Goal: Check status: Verify the current state of an ongoing process or item

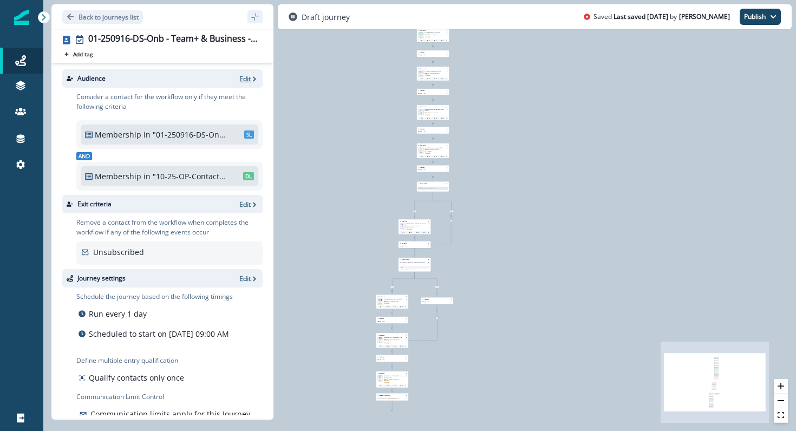
click at [250, 79] on p "Edit" at bounding box center [244, 78] width 11 height 9
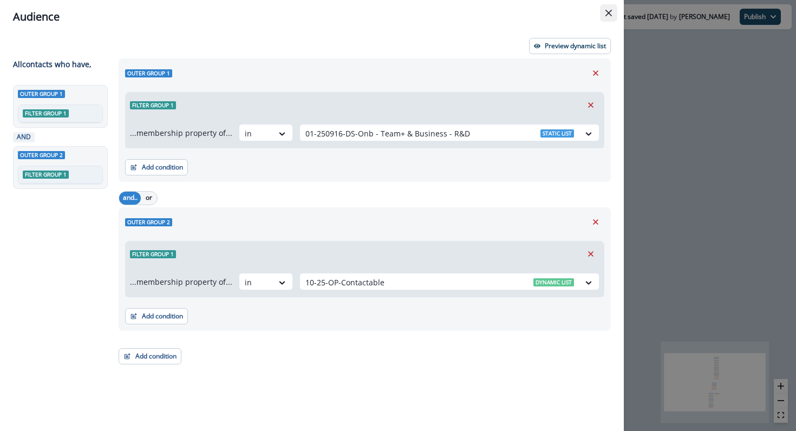
click at [608, 14] on icon "Close" at bounding box center [609, 13] width 7 height 7
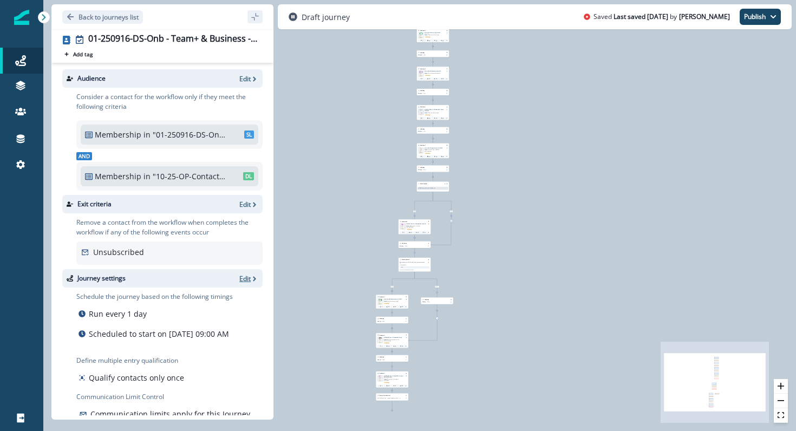
click at [242, 280] on p "Edit" at bounding box center [244, 278] width 11 height 9
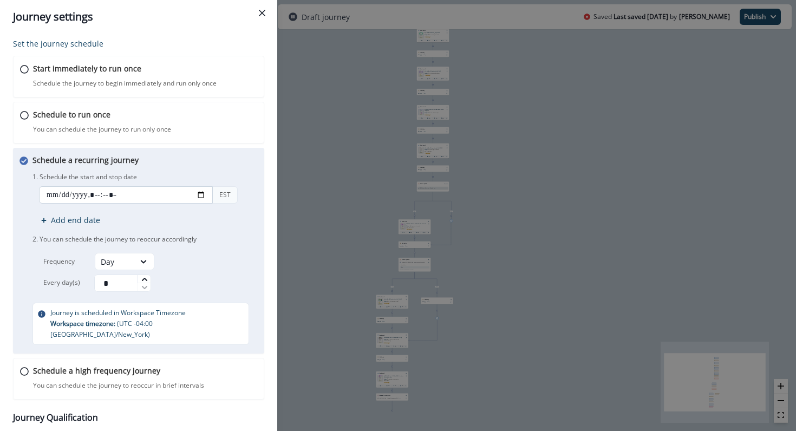
click at [195, 197] on input "datetime-local" at bounding box center [126, 194] width 174 height 17
click at [200, 196] on input "datetime-local" at bounding box center [126, 194] width 174 height 17
type input "**********"
click at [239, 179] on p "1. Schedule the start and stop date" at bounding box center [147, 177] width 228 height 10
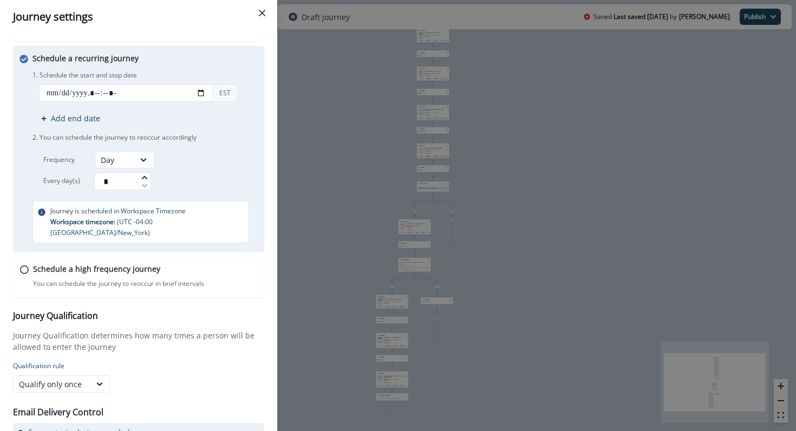
scroll to position [148, 0]
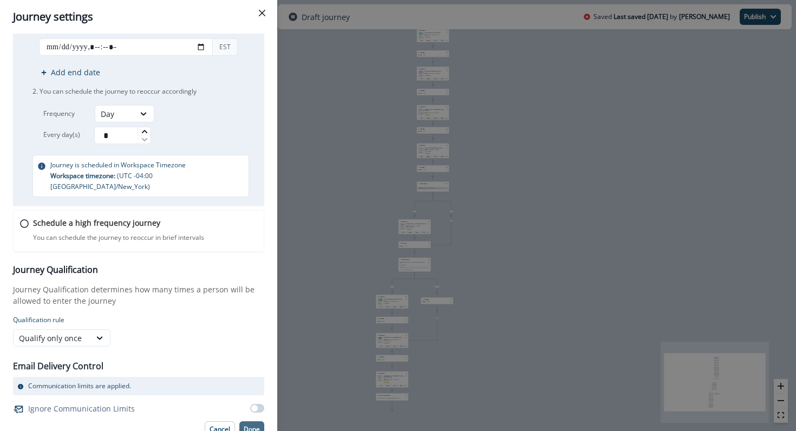
click at [249, 426] on p "Done" at bounding box center [252, 430] width 16 height 8
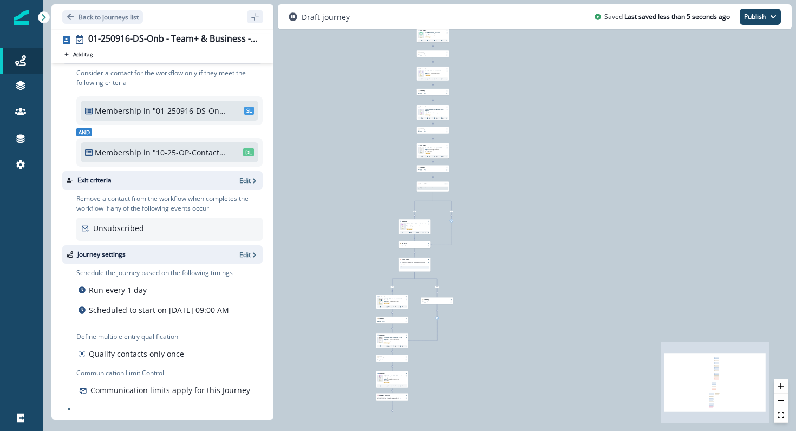
scroll to position [35, 0]
drag, startPoint x: 156, startPoint y: 392, endPoint x: 156, endPoint y: 403, distance: 11.4
click at [156, 403] on div "Schedule the journey based on the following timings Run every 1 day Scheduled t…" at bounding box center [166, 336] width 194 height 145
click at [156, 402] on div "Schedule the journey based on the following timings Run every 1 day Scheduled t…" at bounding box center [166, 336] width 194 height 145
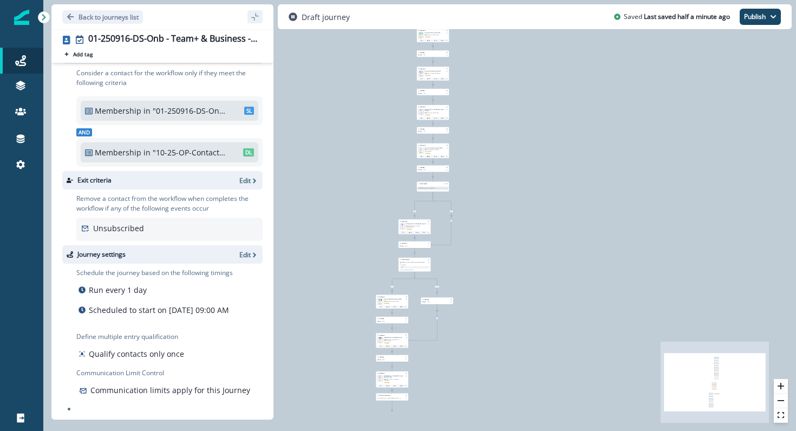
drag, startPoint x: 157, startPoint y: 393, endPoint x: 145, endPoint y: 376, distance: 20.6
click at [145, 376] on div "Communication Limit Control Communication limits apply for this Journey" at bounding box center [169, 383] width 186 height 30
drag, startPoint x: 145, startPoint y: 376, endPoint x: 144, endPoint y: 393, distance: 16.3
click at [144, 393] on div "Communication Limit Control Communication limits apply for this Journey" at bounding box center [169, 383] width 186 height 30
click at [144, 393] on p "Communication limits apply for this Journey" at bounding box center [170, 390] width 160 height 11
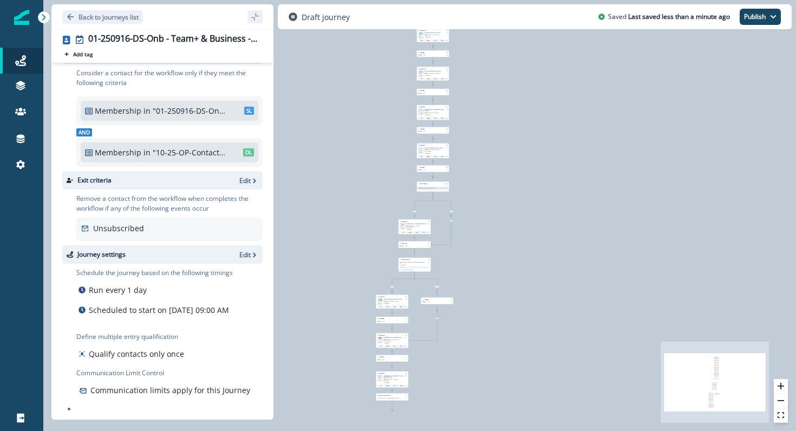
scroll to position [0, 0]
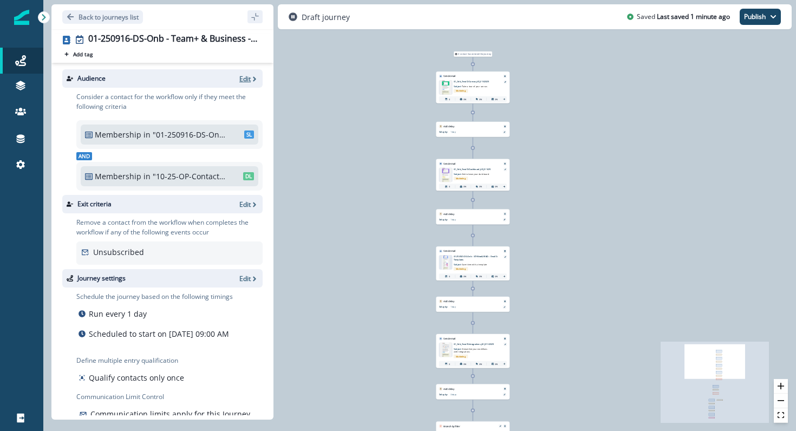
click at [244, 80] on p "Edit" at bounding box center [244, 78] width 11 height 9
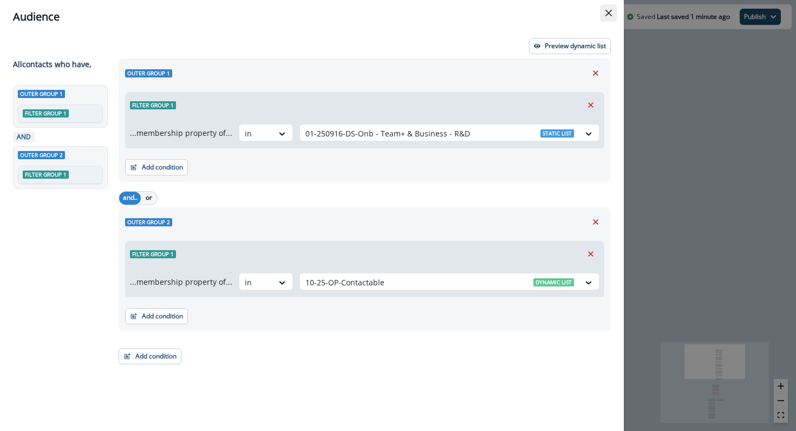
click at [612, 10] on button "Close" at bounding box center [608, 12] width 17 height 17
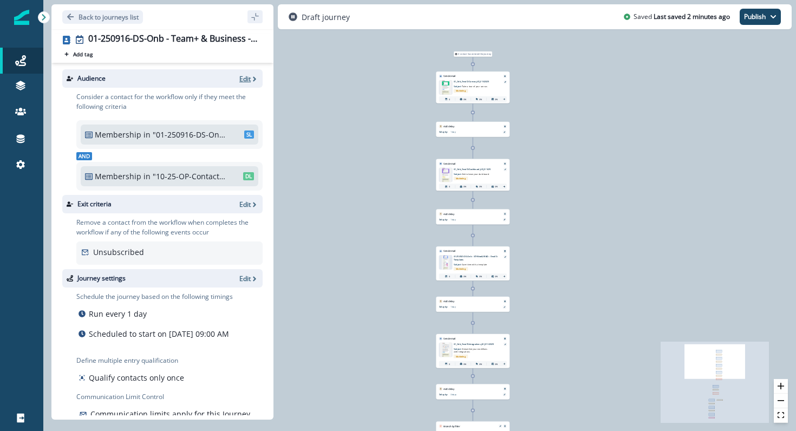
click at [251, 79] on icon "button" at bounding box center [255, 79] width 8 height 8
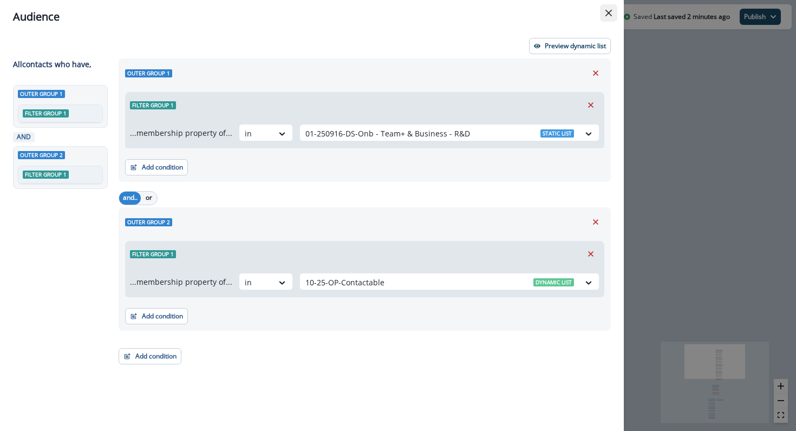
click at [610, 7] on button "Close" at bounding box center [608, 12] width 17 height 17
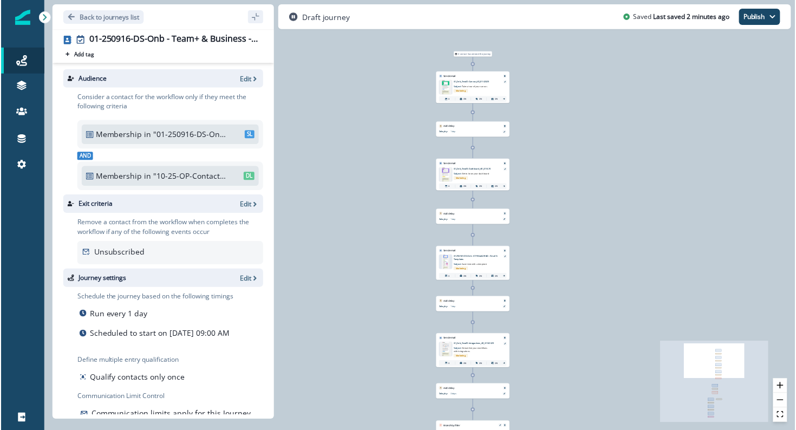
scroll to position [1, 0]
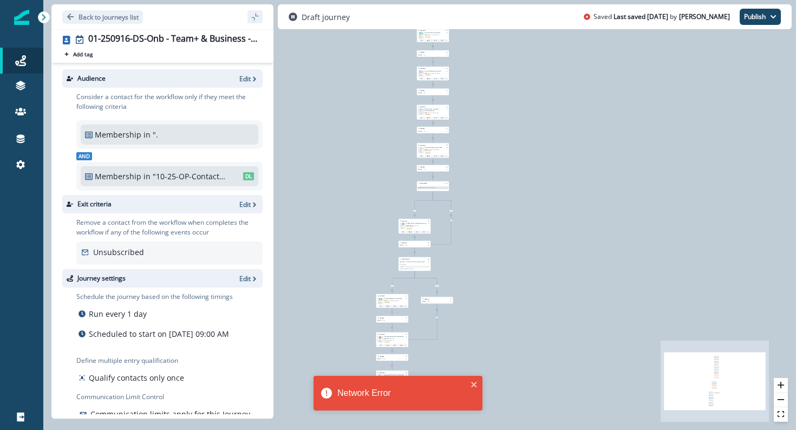
click at [241, 69] on div "Audience Edit" at bounding box center [162, 78] width 200 height 18
click at [243, 75] on p "Edit" at bounding box center [244, 78] width 11 height 9
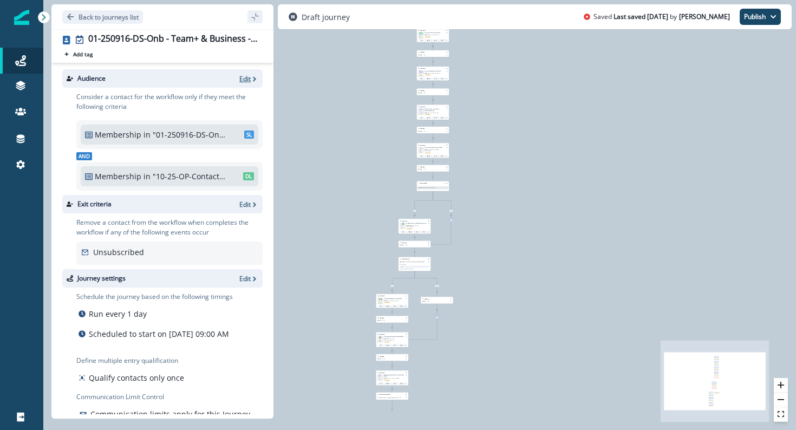
click at [242, 76] on p "Edit" at bounding box center [244, 78] width 11 height 9
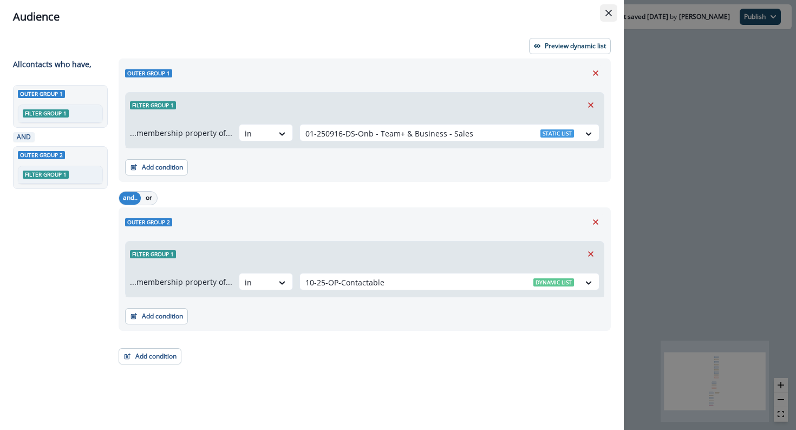
click at [609, 13] on icon "Close" at bounding box center [609, 13] width 7 height 7
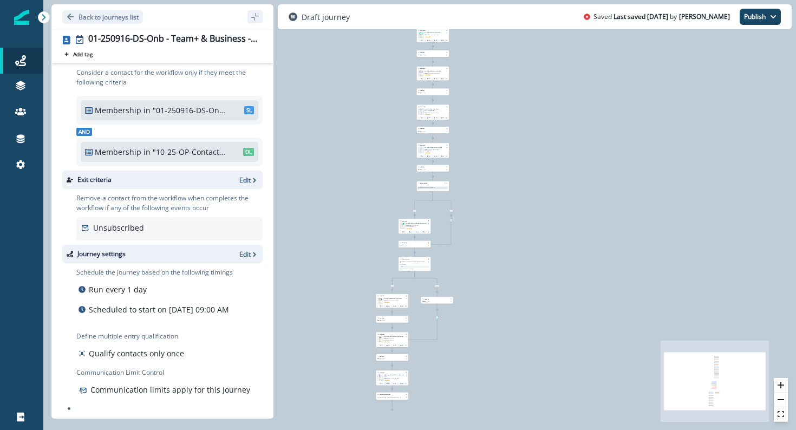
scroll to position [36, 0]
click at [244, 249] on p "Edit" at bounding box center [244, 253] width 11 height 9
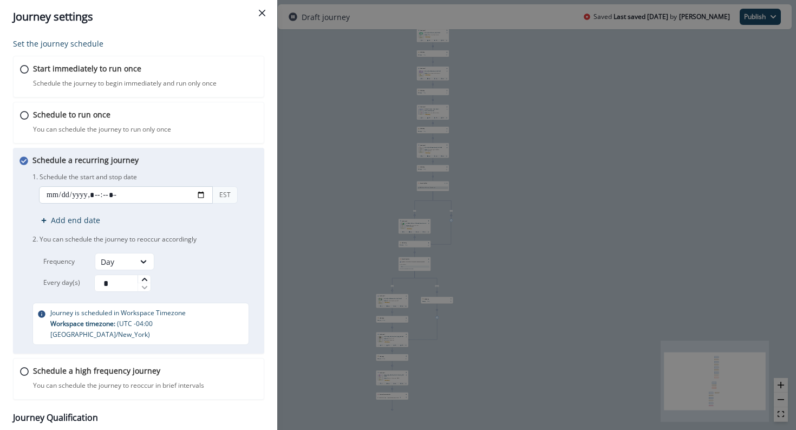
click at [199, 195] on input "datetime-local" at bounding box center [126, 194] width 174 height 17
type input "**********"
click at [226, 166] on div "Schedule a recurring journey You can schedule the journey to reoccur accordingl…" at bounding box center [147, 249] width 228 height 191
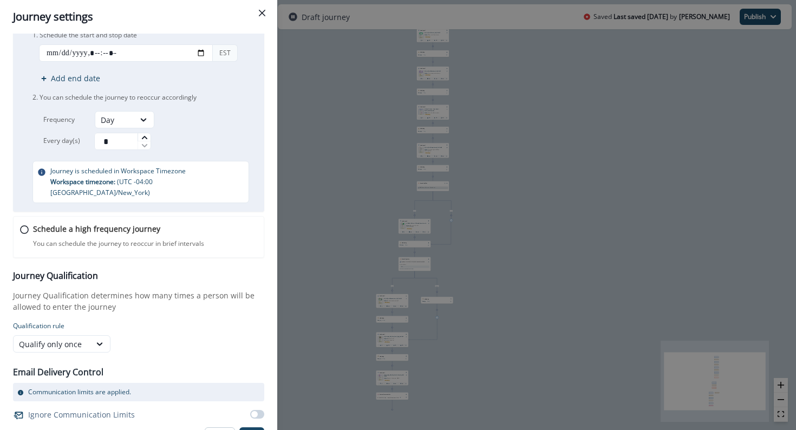
scroll to position [149, 0]
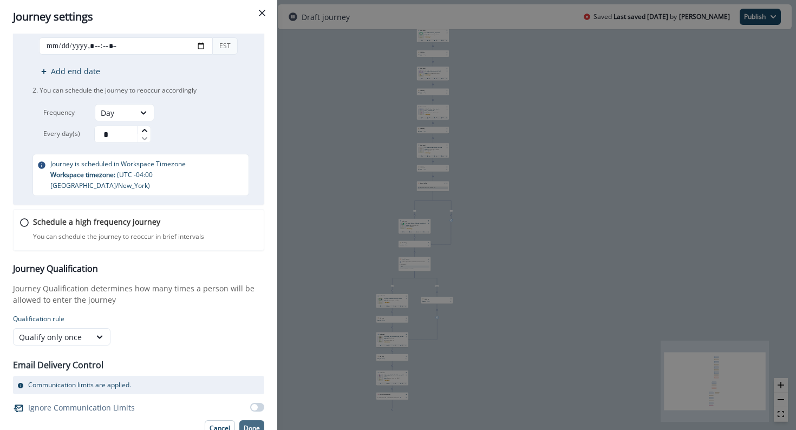
click at [249, 425] on p "Done" at bounding box center [252, 429] width 16 height 8
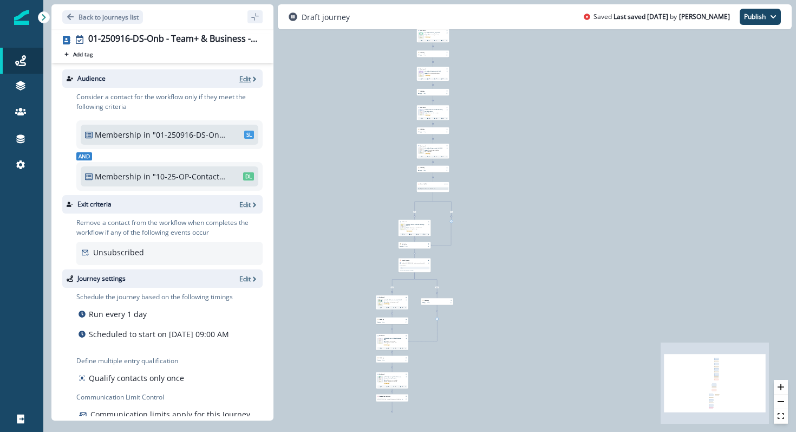
click at [250, 77] on p "Edit" at bounding box center [244, 78] width 11 height 9
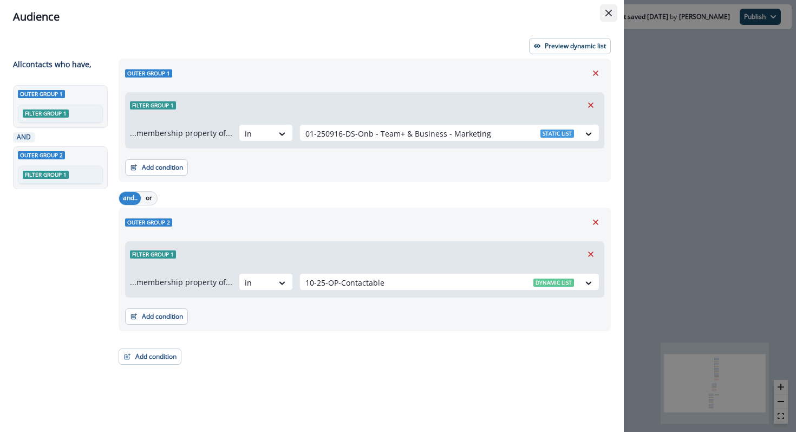
click at [605, 17] on button "Close" at bounding box center [608, 12] width 17 height 17
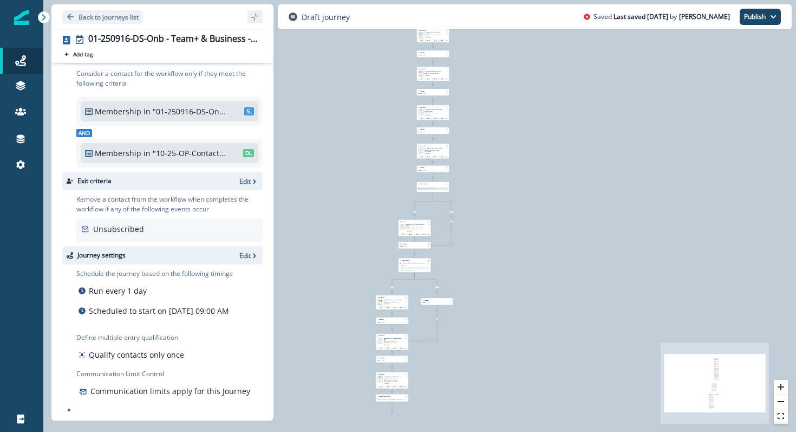
scroll to position [22, 0]
click at [251, 257] on icon "button" at bounding box center [255, 258] width 8 height 8
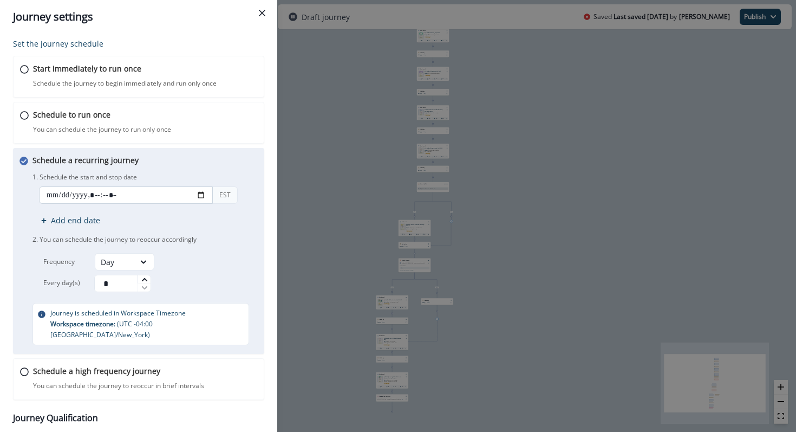
click at [202, 193] on input "datetime-local" at bounding box center [126, 194] width 174 height 17
type input "**********"
click at [246, 164] on div "Schedule a recurring journey You can schedule the journey to reoccur accordingl…" at bounding box center [147, 249] width 228 height 191
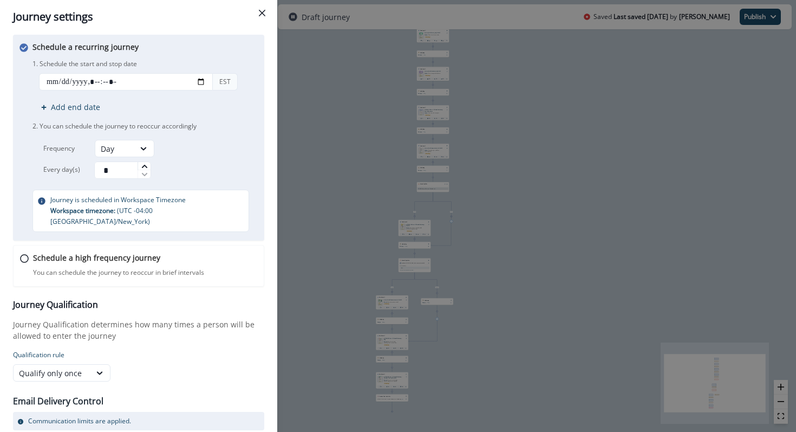
scroll to position [147, 0]
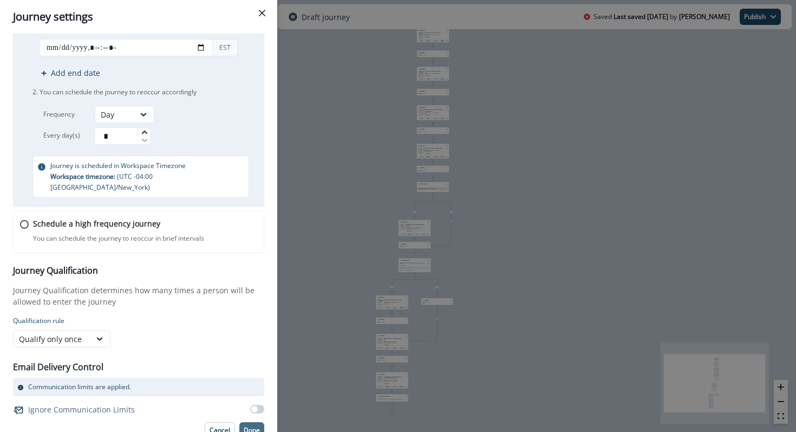
click at [254, 426] on p "Done" at bounding box center [252, 430] width 16 height 8
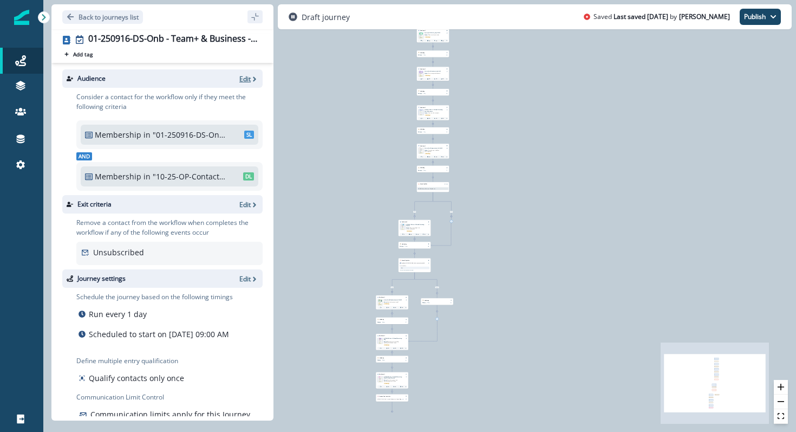
click at [251, 79] on icon "button" at bounding box center [255, 79] width 8 height 8
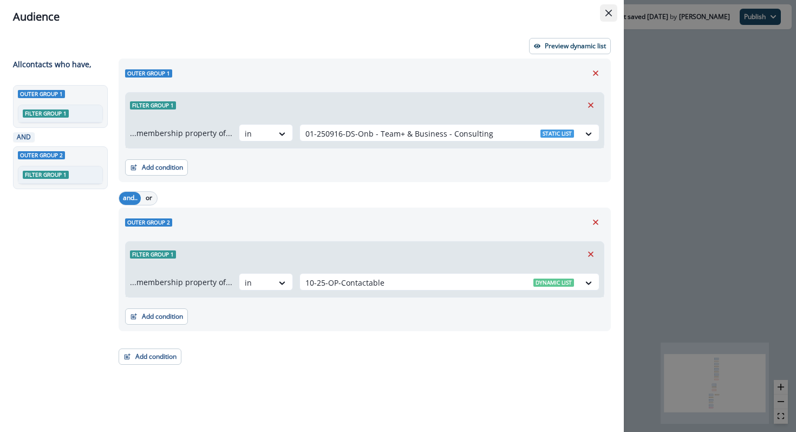
click at [609, 14] on icon "Close" at bounding box center [609, 13] width 7 height 7
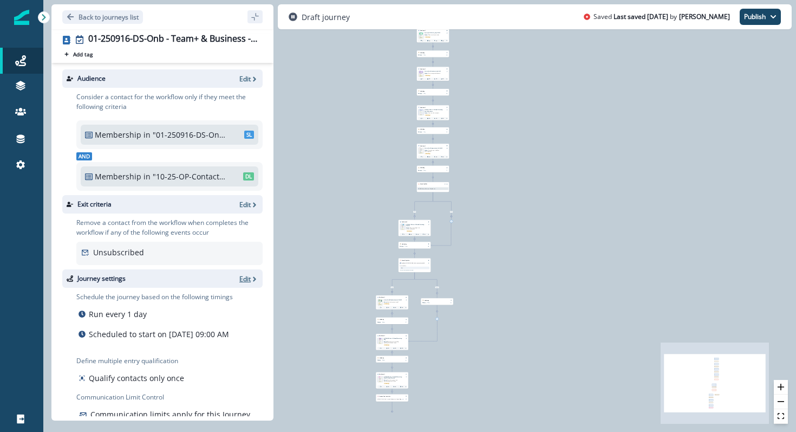
click at [247, 278] on p "Edit" at bounding box center [244, 278] width 11 height 9
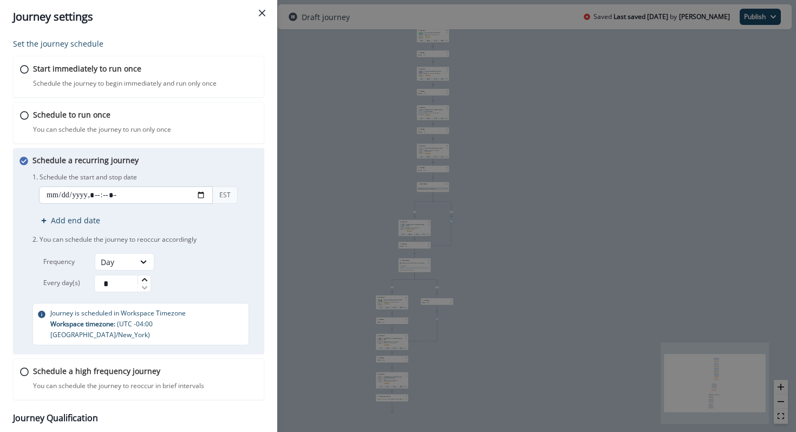
click at [207, 191] on input "datetime-local" at bounding box center [126, 194] width 174 height 17
click at [202, 192] on input "datetime-local" at bounding box center [126, 194] width 174 height 17
type input "**********"
click at [257, 166] on div "Schedule a recurring journey You can schedule the journey to reoccur accordingl…" at bounding box center [147, 249] width 228 height 191
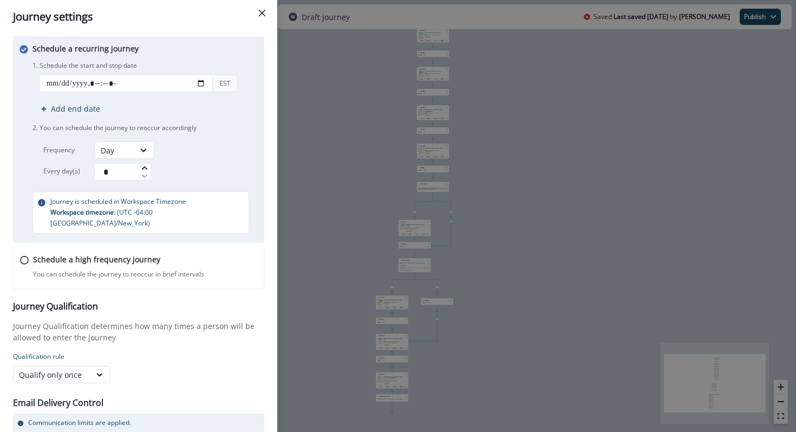
scroll to position [147, 0]
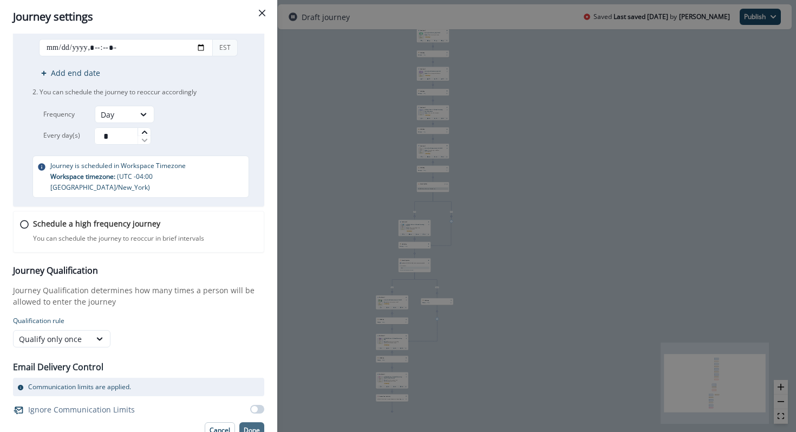
click at [242, 422] on button "Done" at bounding box center [251, 430] width 25 height 16
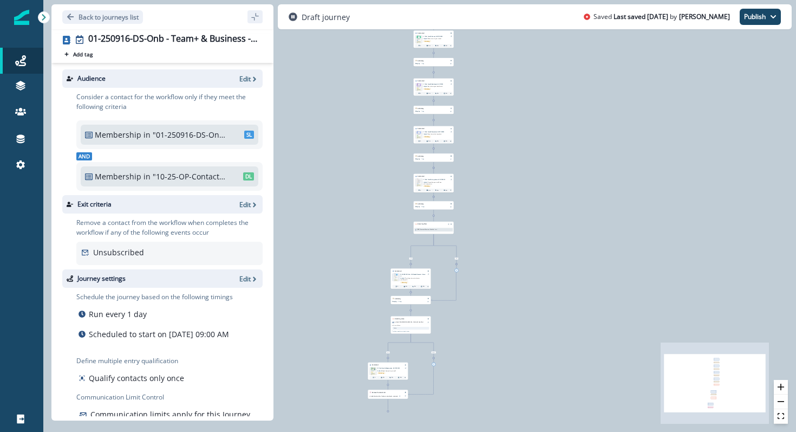
click at [243, 87] on div "Audience Edit" at bounding box center [162, 78] width 200 height 18
click at [245, 75] on p "Edit" at bounding box center [244, 78] width 11 height 9
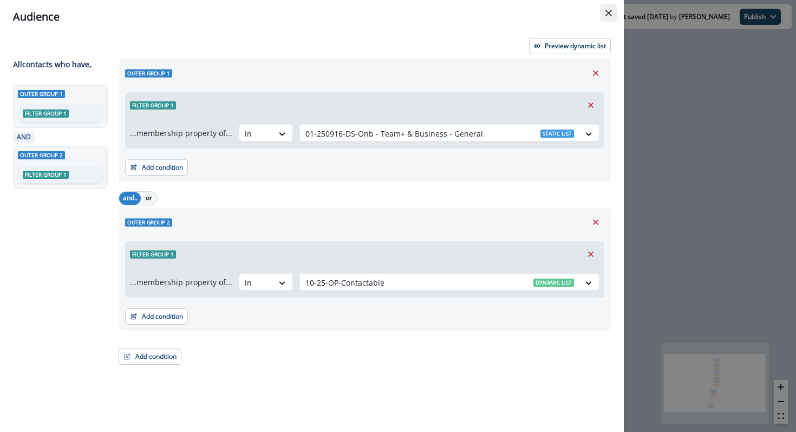
click at [614, 11] on button "Close" at bounding box center [608, 12] width 17 height 17
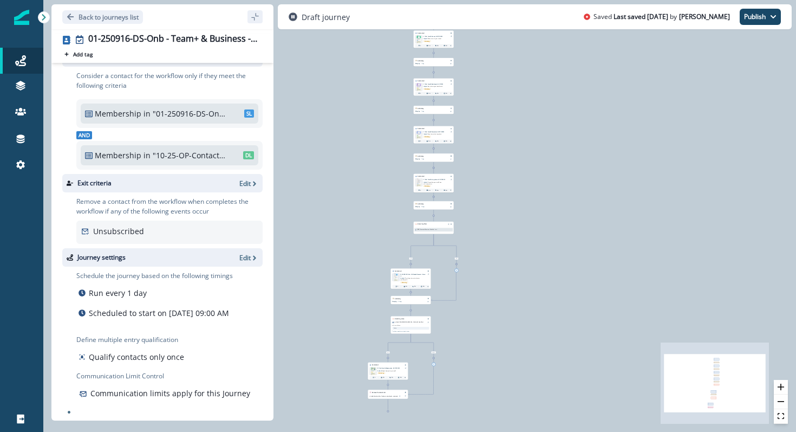
scroll to position [35, 0]
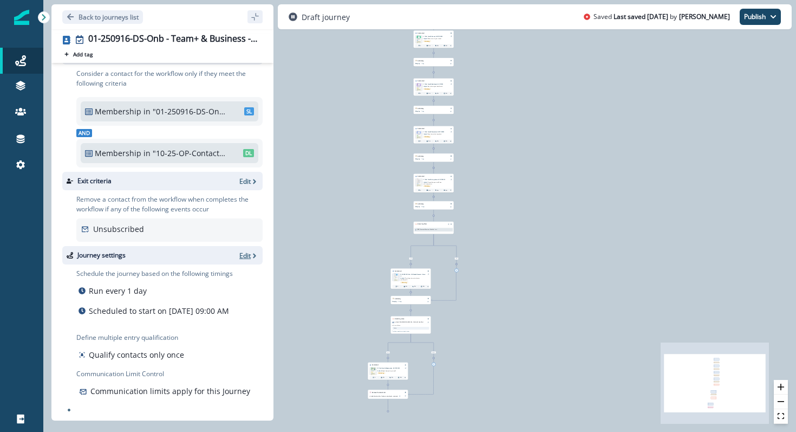
click at [245, 251] on p "Edit" at bounding box center [244, 255] width 11 height 9
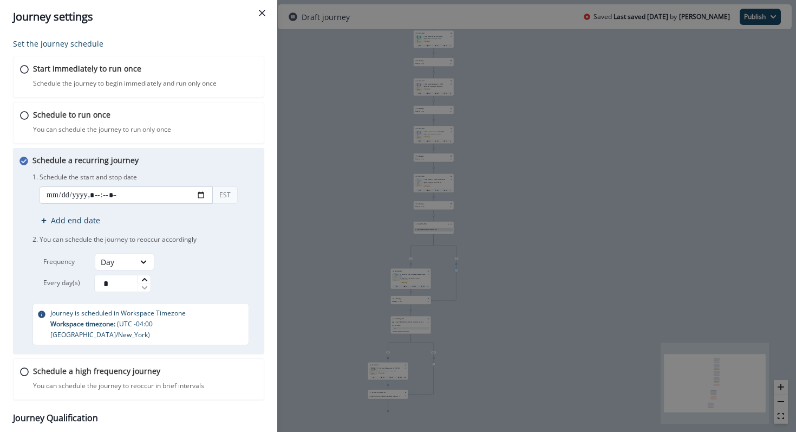
click at [203, 192] on input "datetime-local" at bounding box center [126, 194] width 174 height 17
type input "**********"
click at [262, 239] on div "Schedule a recurring journey You can schedule the journey to reoccur accordingl…" at bounding box center [138, 251] width 251 height 206
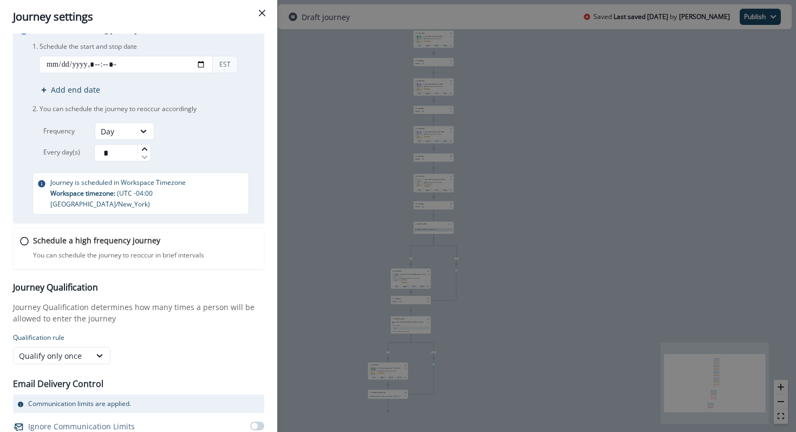
scroll to position [147, 0]
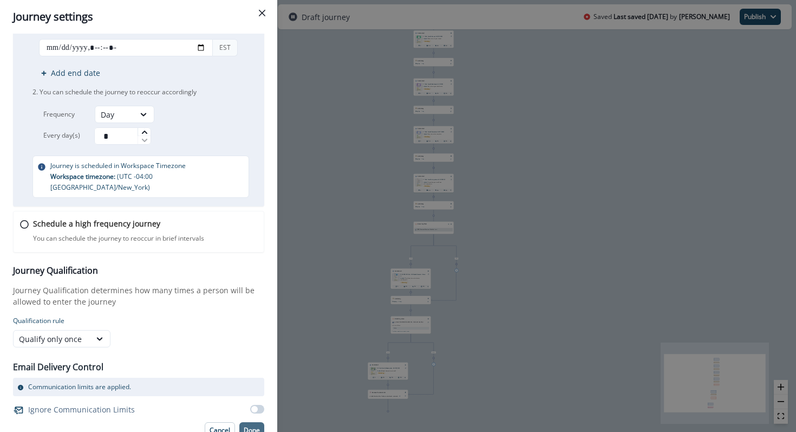
click at [254, 426] on p "Done" at bounding box center [252, 430] width 16 height 8
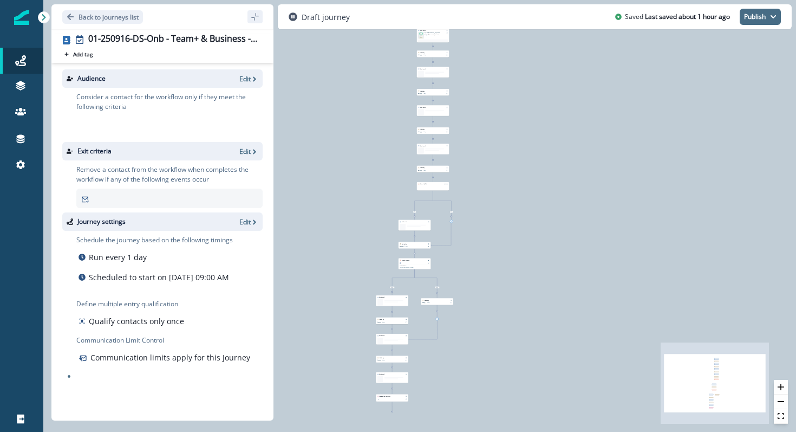
click at [761, 17] on button "Publish" at bounding box center [760, 17] width 41 height 16
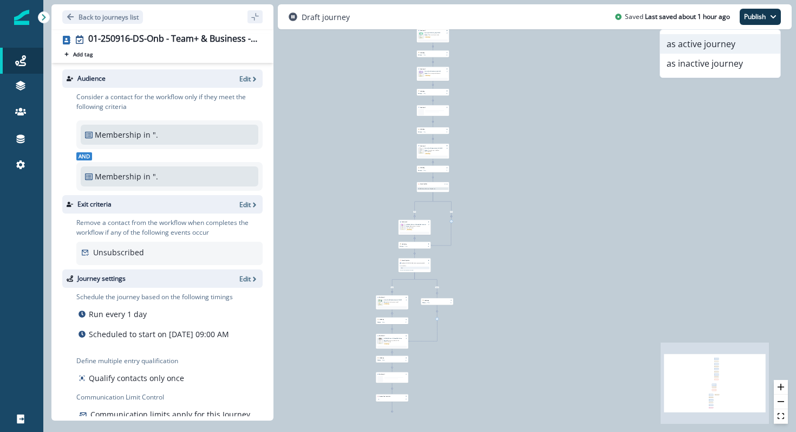
click at [732, 42] on button "as active journey" at bounding box center [720, 44] width 120 height 20
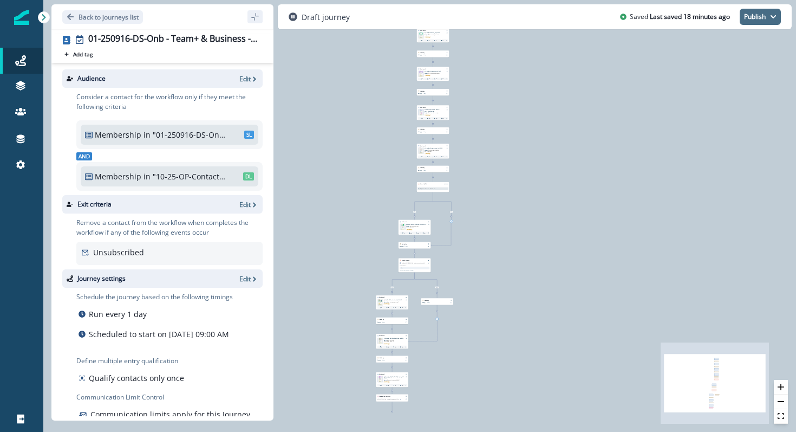
click at [766, 20] on button "Publish" at bounding box center [760, 17] width 41 height 16
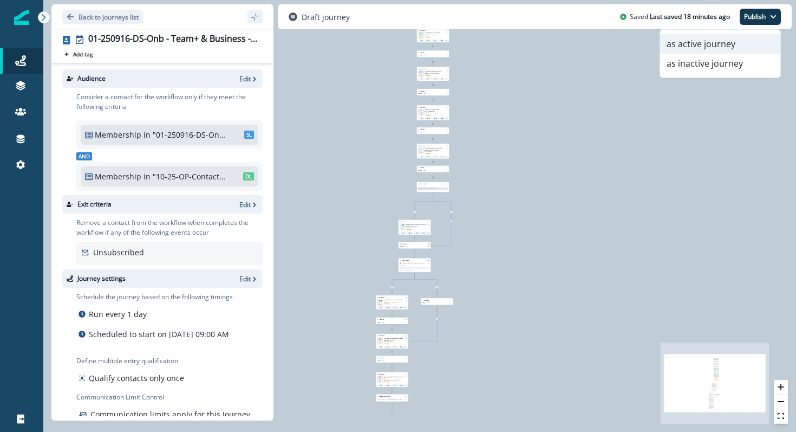
click at [734, 50] on button "as active journey" at bounding box center [720, 44] width 120 height 20
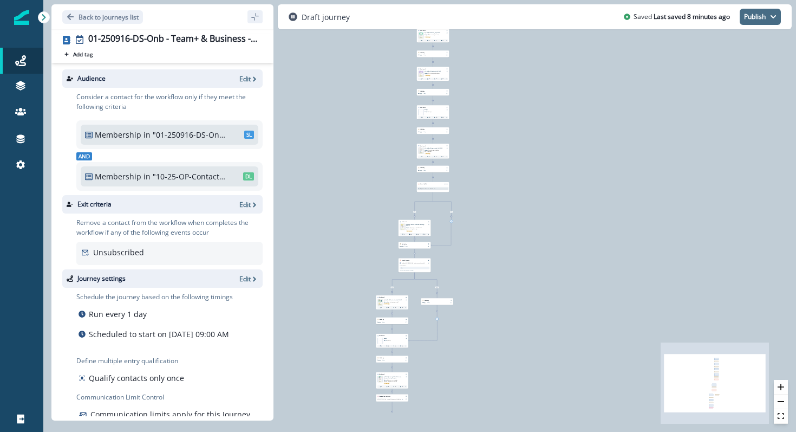
click at [756, 16] on button "Publish" at bounding box center [760, 17] width 41 height 16
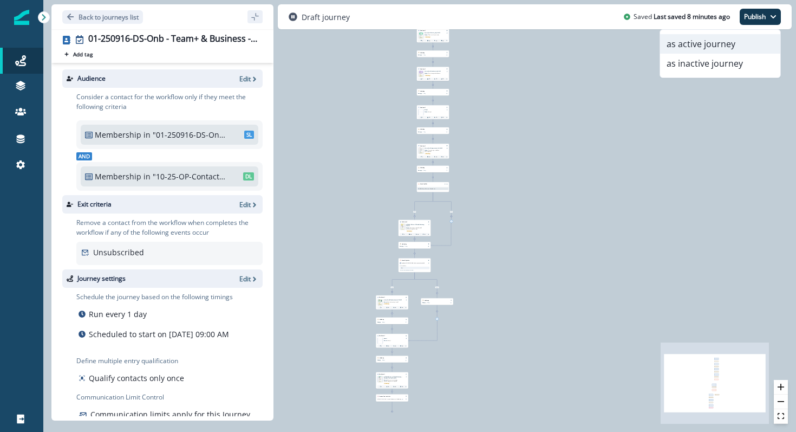
click at [694, 41] on button "as active journey" at bounding box center [720, 44] width 120 height 20
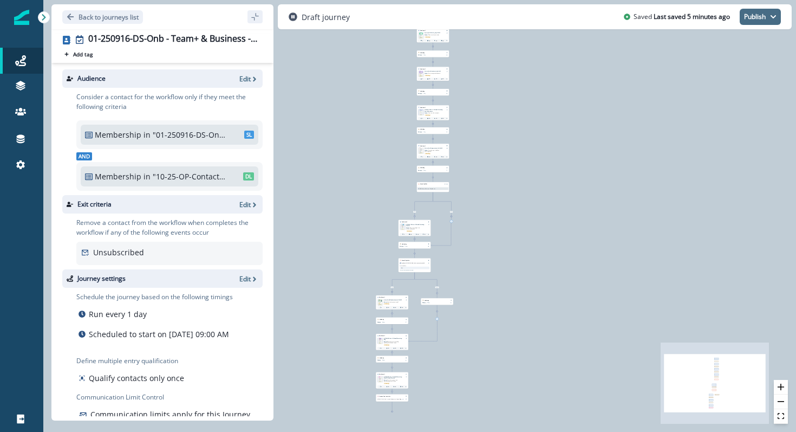
click at [752, 17] on button "Publish" at bounding box center [760, 17] width 41 height 16
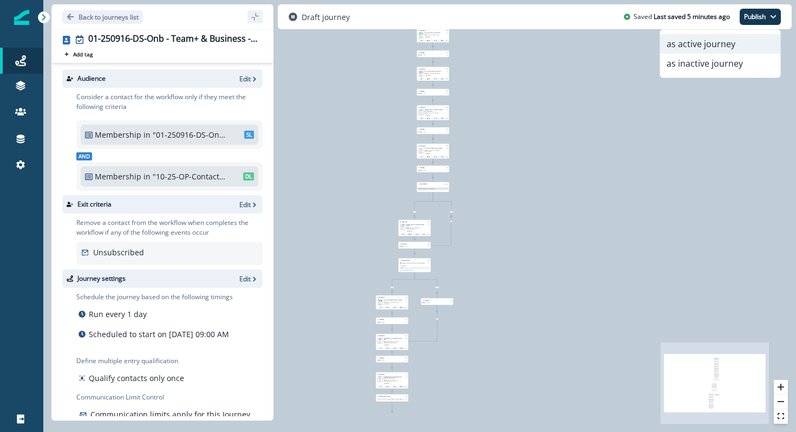
click at [711, 49] on button "as active journey" at bounding box center [720, 44] width 120 height 20
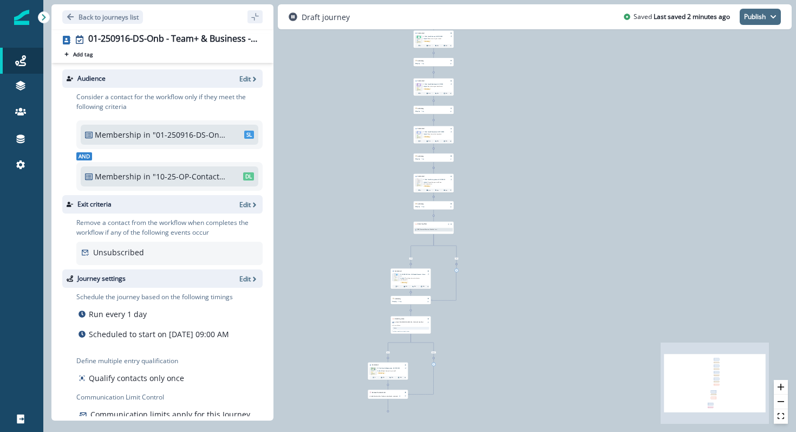
click at [761, 10] on button "Publish" at bounding box center [760, 17] width 41 height 16
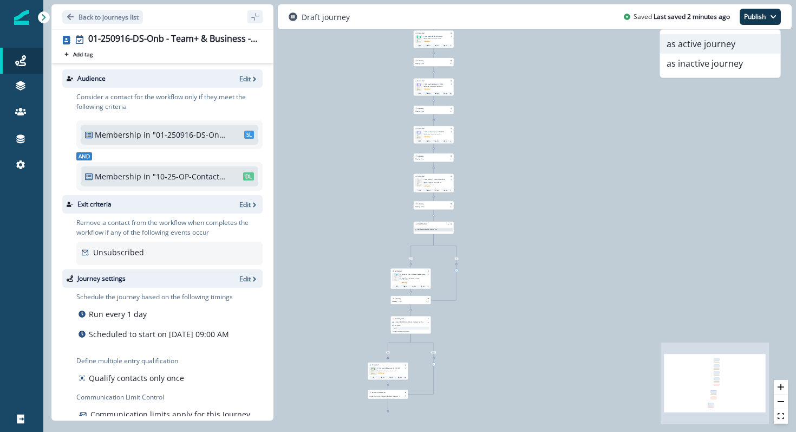
click at [734, 36] on button "as active journey" at bounding box center [720, 44] width 120 height 20
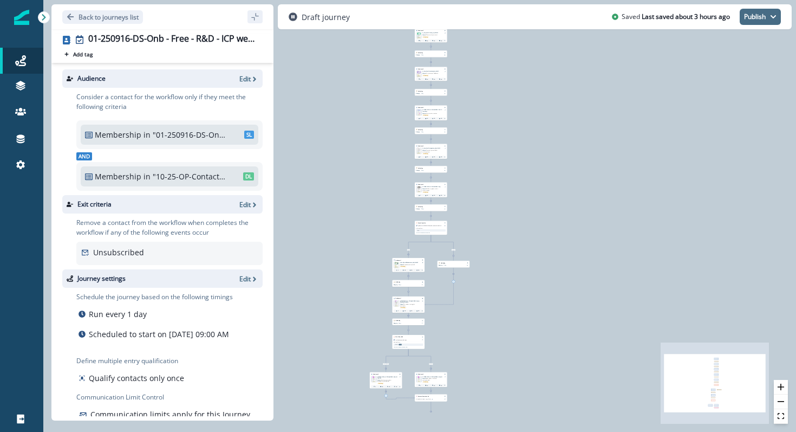
click at [755, 14] on button "Publish" at bounding box center [760, 17] width 41 height 16
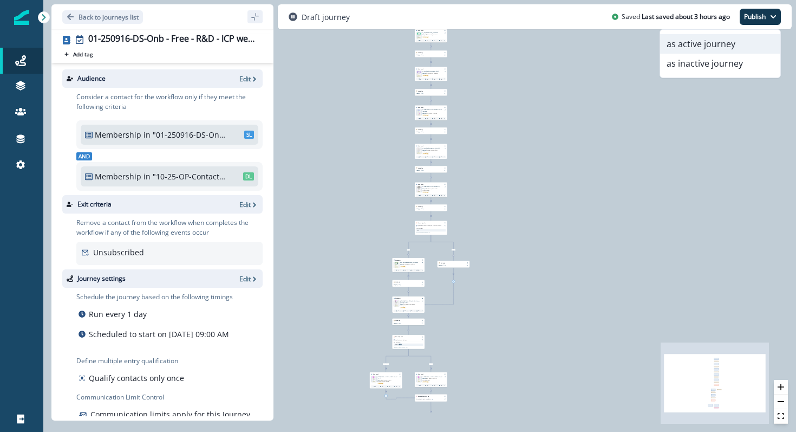
click at [739, 39] on button "as active journey" at bounding box center [720, 44] width 120 height 20
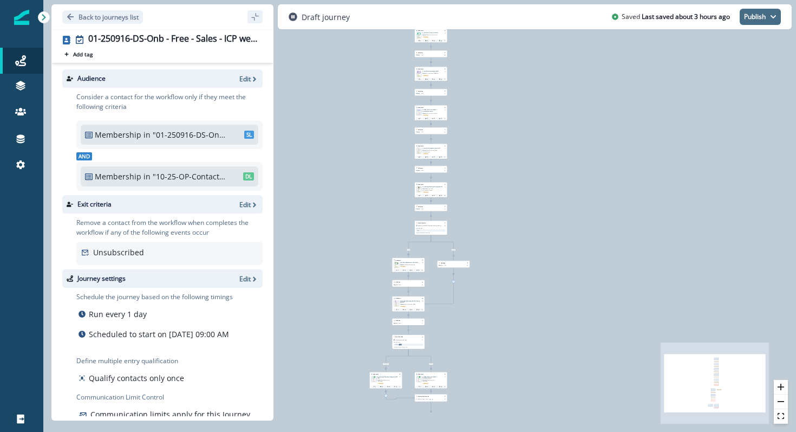
click at [762, 22] on button "Publish" at bounding box center [760, 17] width 41 height 16
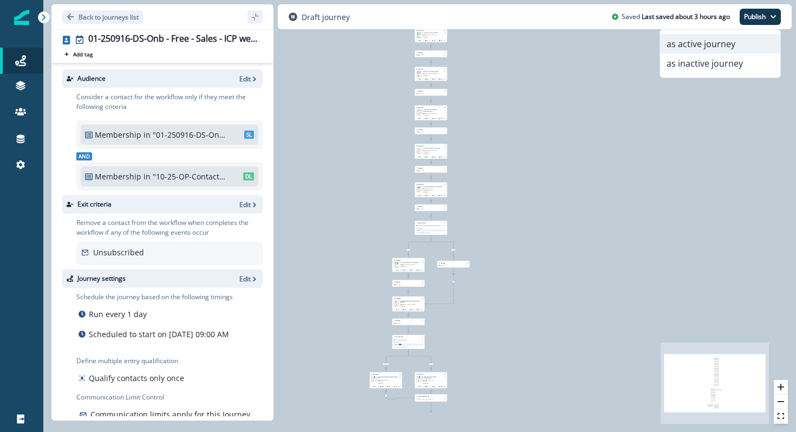
click at [741, 48] on button "as active journey" at bounding box center [720, 44] width 120 height 20
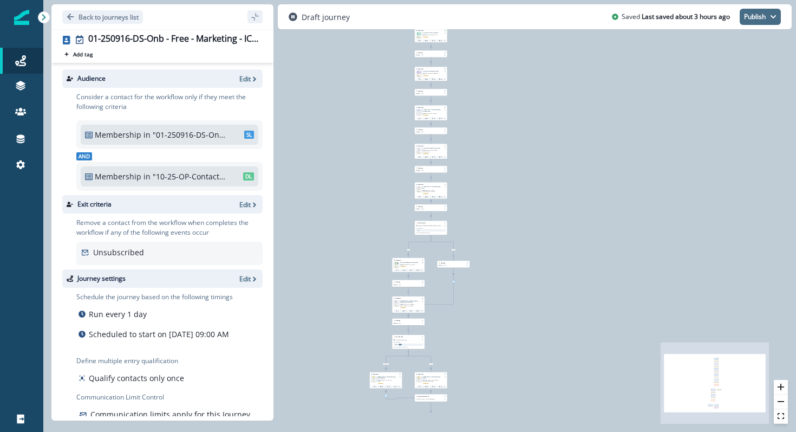
click at [769, 22] on button "Publish" at bounding box center [760, 17] width 41 height 16
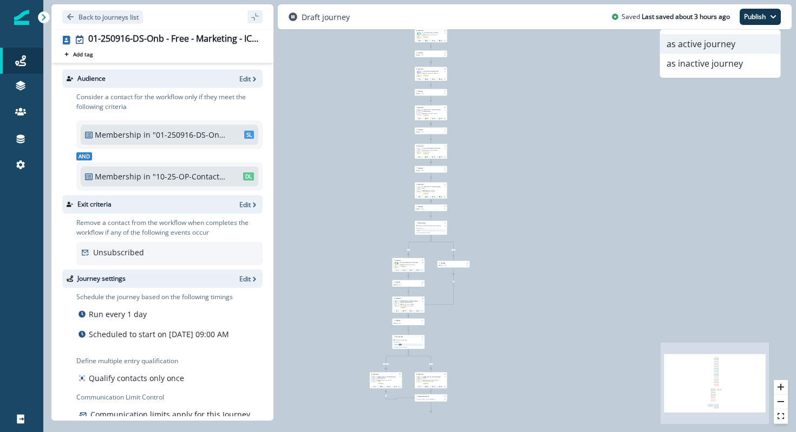
click at [745, 44] on button "as active journey" at bounding box center [720, 44] width 120 height 20
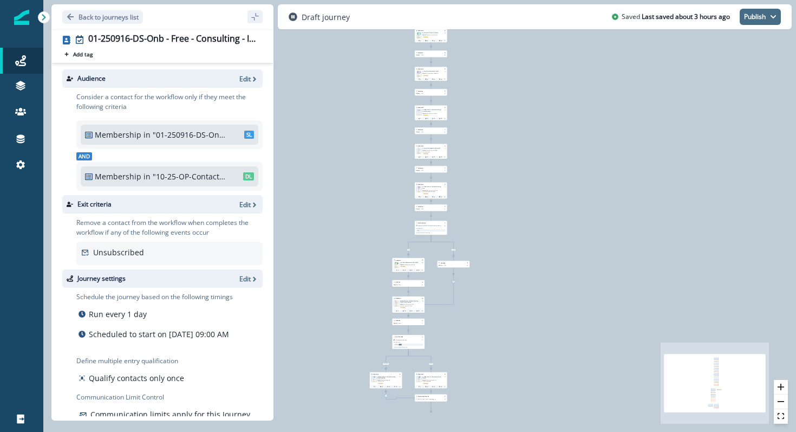
click at [763, 24] on button "Publish" at bounding box center [760, 17] width 41 height 16
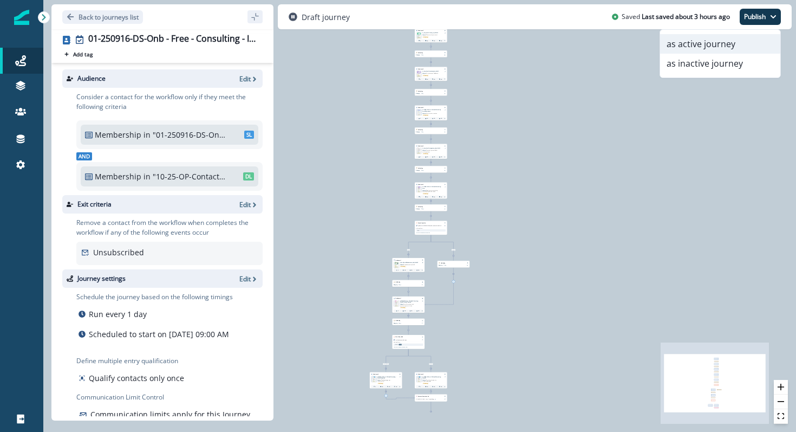
click at [725, 51] on button "as active journey" at bounding box center [720, 44] width 120 height 20
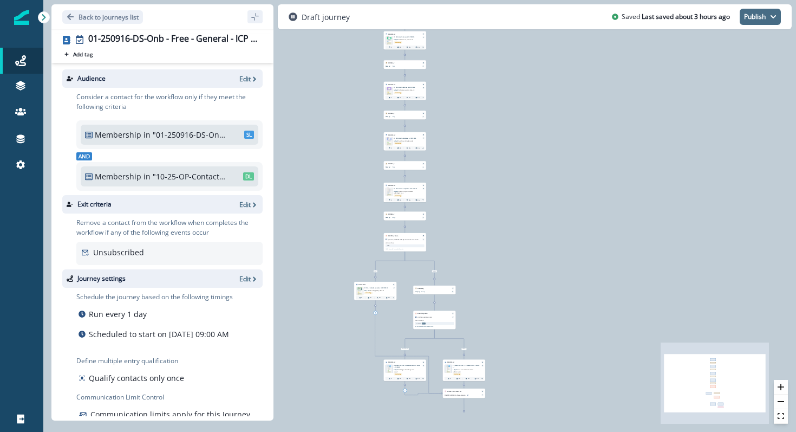
click at [758, 16] on button "Publish" at bounding box center [760, 17] width 41 height 16
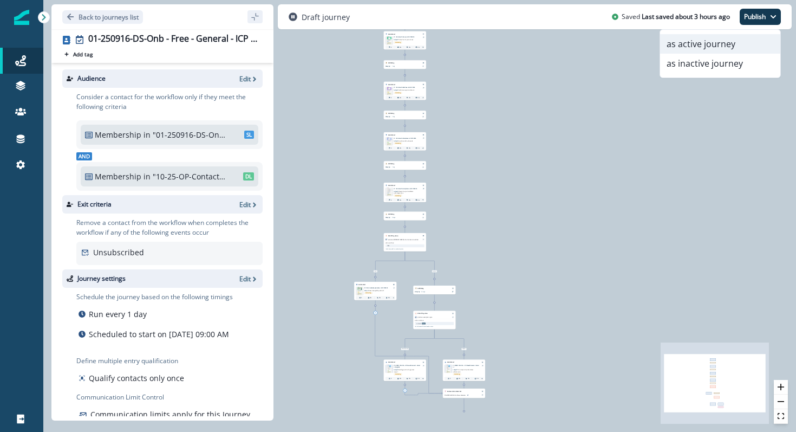
click at [717, 38] on button "as active journey" at bounding box center [720, 44] width 120 height 20
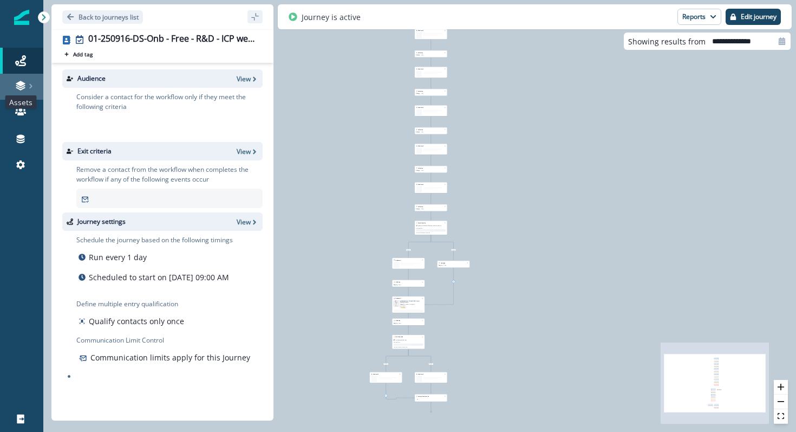
click at [16, 89] on icon at bounding box center [20, 85] width 11 height 11
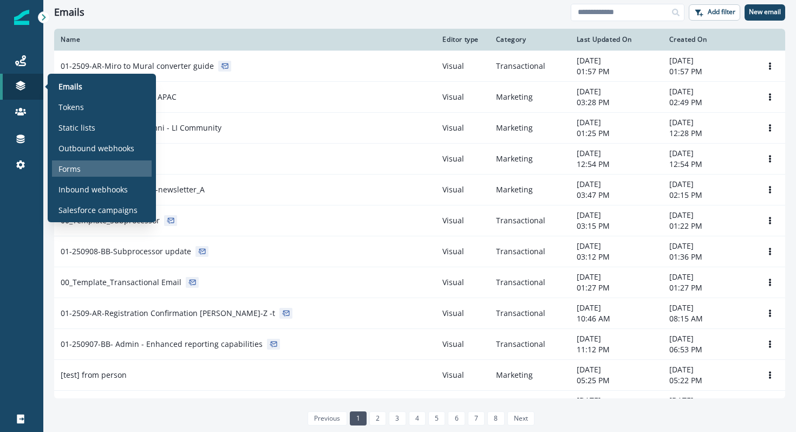
click at [75, 172] on p "Forms" at bounding box center [70, 168] width 22 height 11
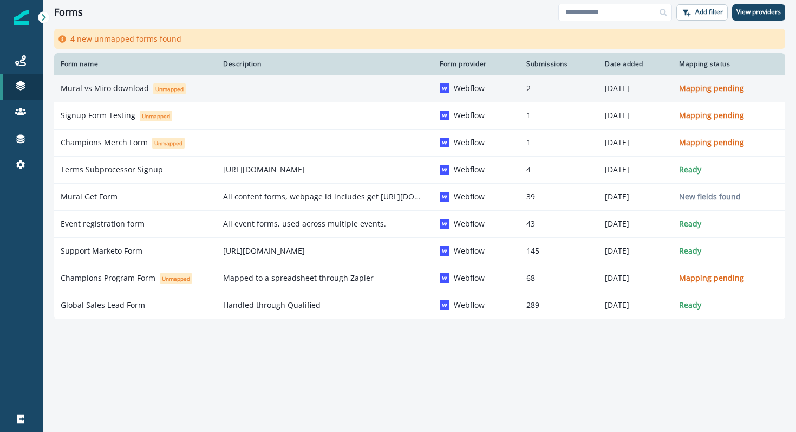
click at [251, 86] on td at bounding box center [325, 88] width 217 height 27
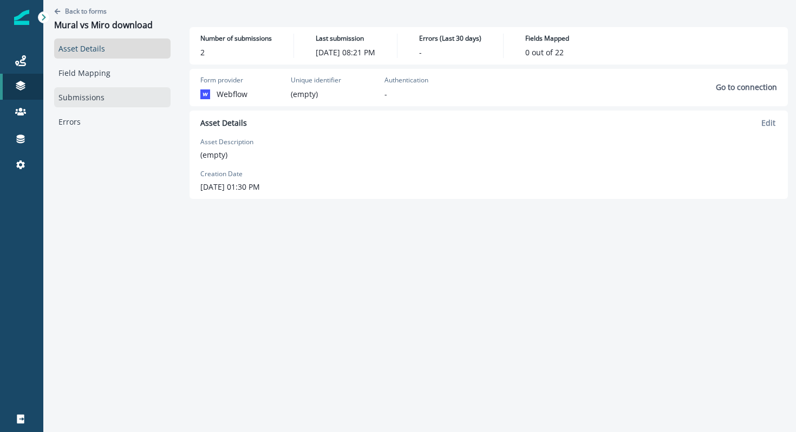
click at [125, 102] on link "Submissions" at bounding box center [112, 97] width 116 height 20
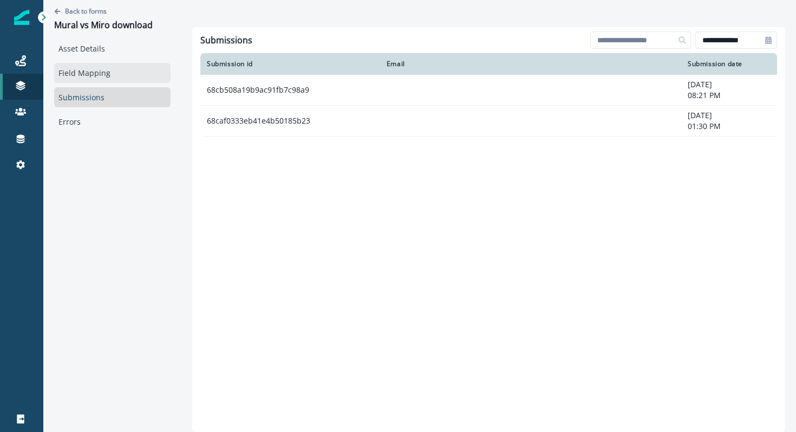
click at [83, 66] on link "Field Mapping" at bounding box center [112, 73] width 116 height 20
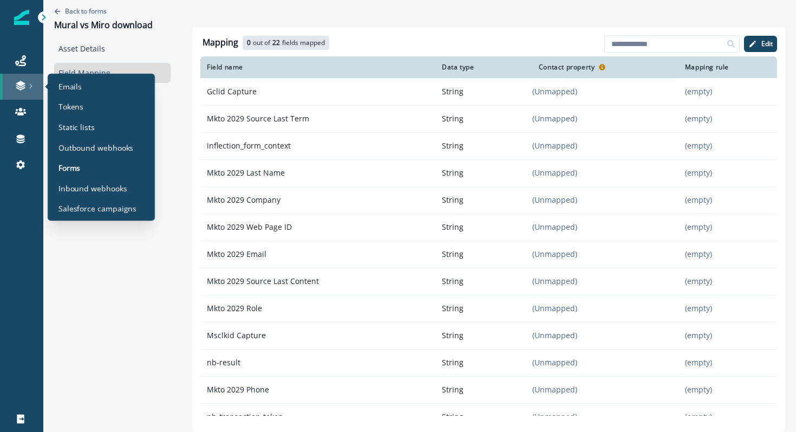
click at [26, 81] on div at bounding box center [21, 85] width 35 height 11
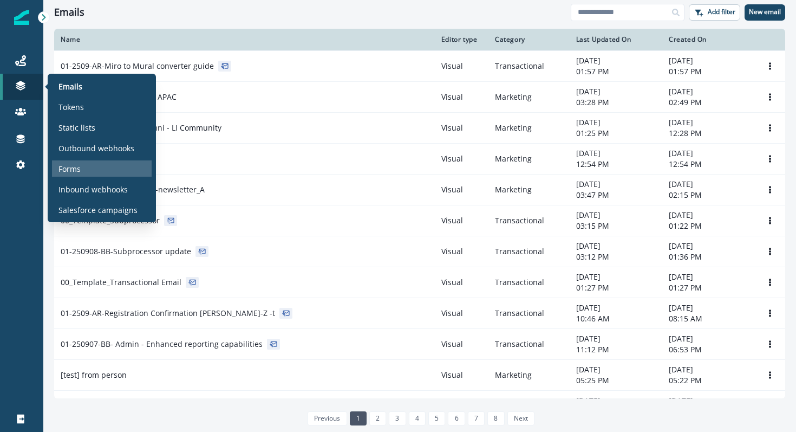
click at [82, 170] on div "Forms" at bounding box center [102, 168] width 100 height 16
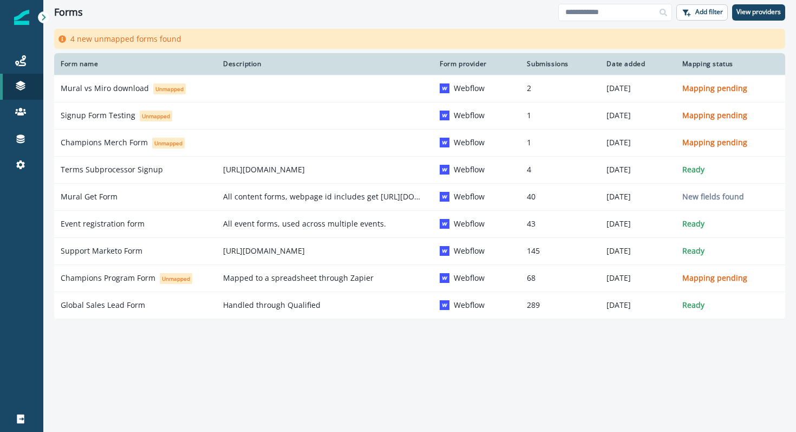
click at [120, 349] on div "Form name Description Form provider Submissions Date added Mapping status Mural…" at bounding box center [419, 228] width 753 height 350
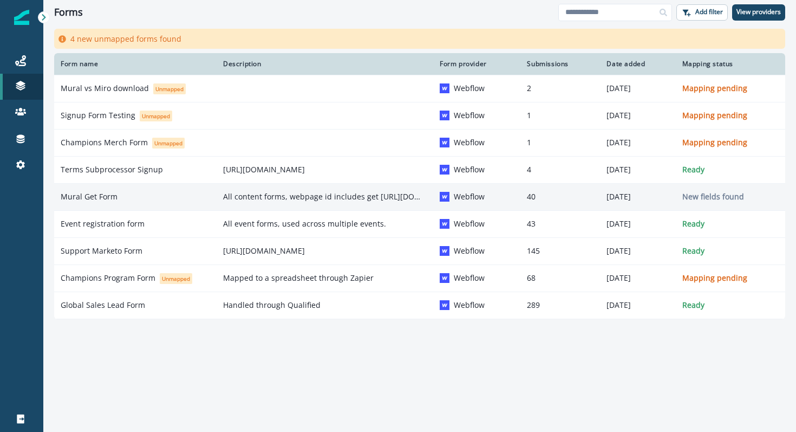
click at [112, 195] on p "Mural Get Form" at bounding box center [89, 196] width 57 height 11
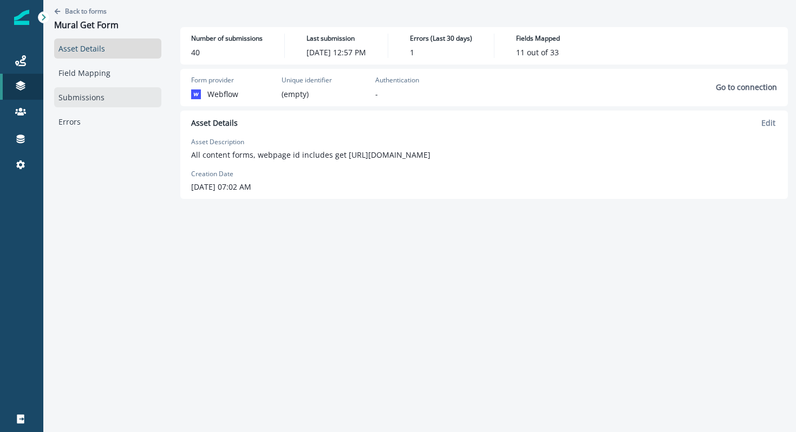
click at [104, 99] on link "Submissions" at bounding box center [107, 97] width 107 height 20
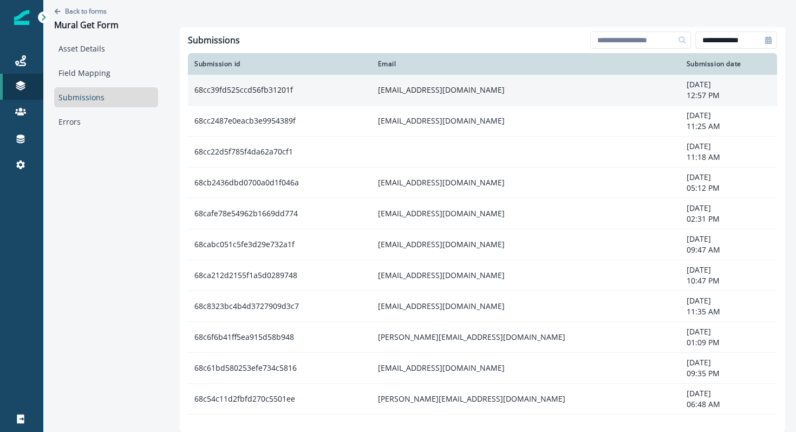
click at [382, 89] on td "[EMAIL_ADDRESS][DOMAIN_NAME]" at bounding box center [526, 90] width 309 height 31
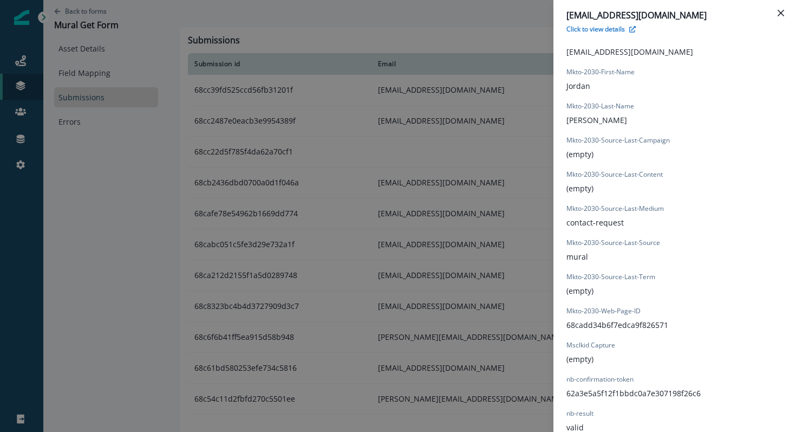
scroll to position [691, 0]
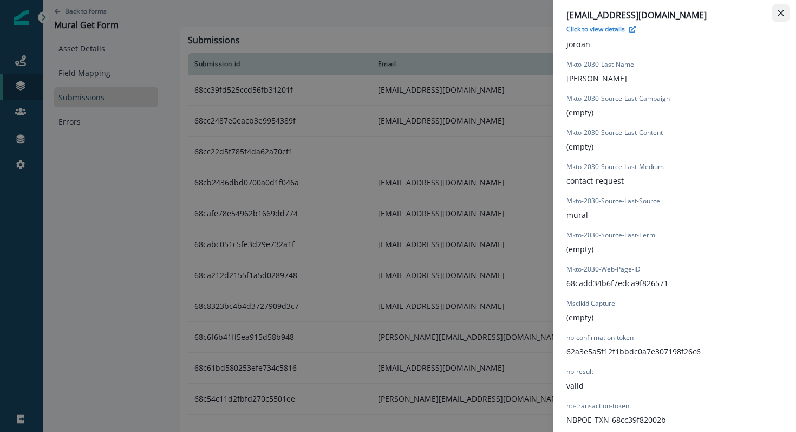
click at [783, 12] on icon "Close" at bounding box center [781, 13] width 7 height 7
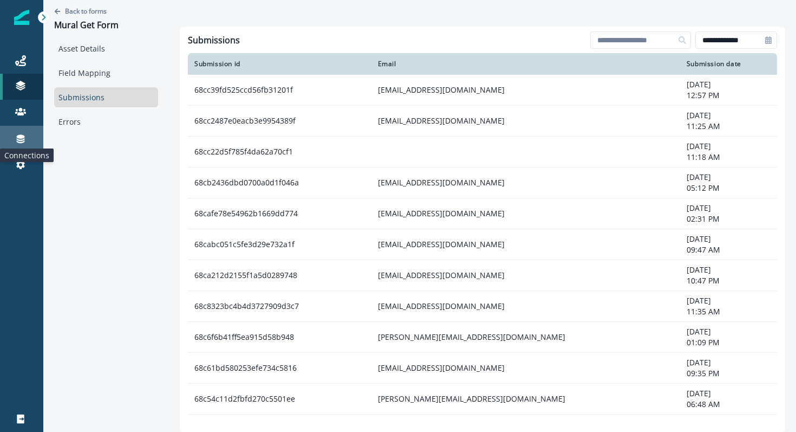
click at [21, 138] on icon at bounding box center [21, 139] width 8 height 9
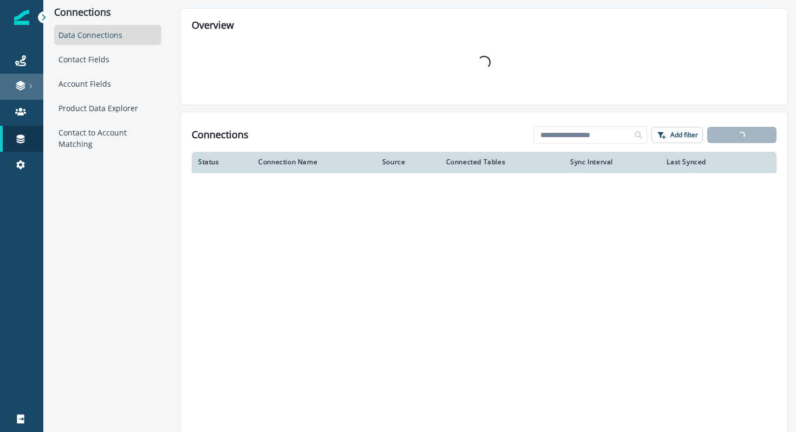
click at [19, 90] on icon at bounding box center [20, 85] width 11 height 11
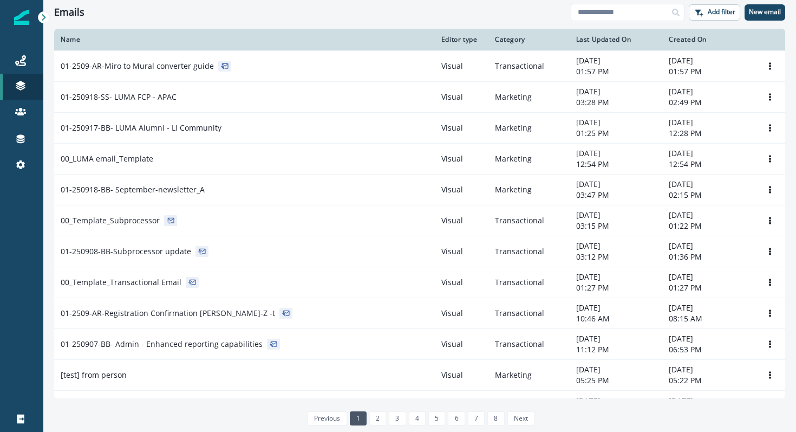
click at [74, 191] on p "Inbound webhooks" at bounding box center [93, 189] width 69 height 11
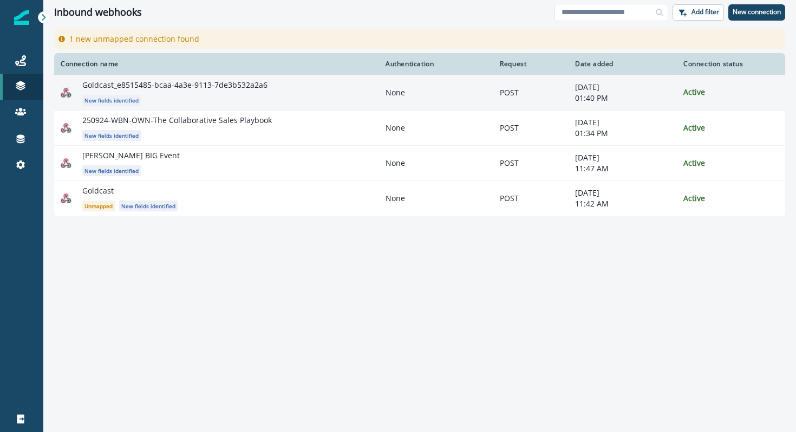
click at [158, 80] on p "Goldcast_e8515485-bcaa-4a3e-9113-7de3b532a2a6" at bounding box center [174, 85] width 185 height 11
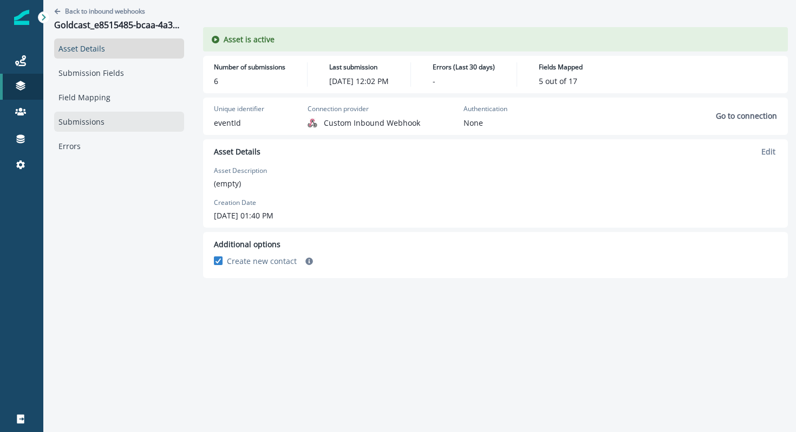
click at [102, 125] on link "Submissions" at bounding box center [119, 122] width 130 height 20
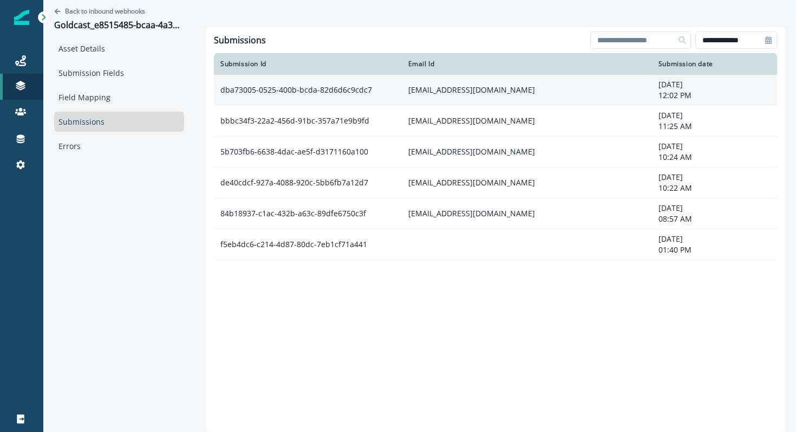
click at [337, 95] on td "dba73005-0525-400b-bcda-82d6d6c9cdc7" at bounding box center [308, 90] width 188 height 31
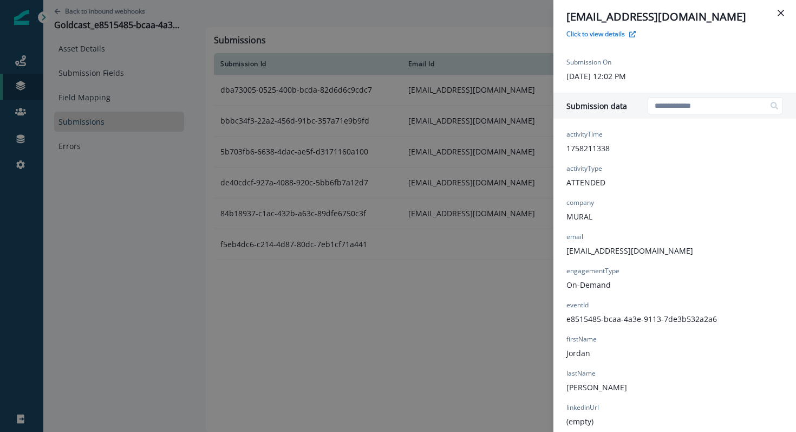
scroll to position [33, 0]
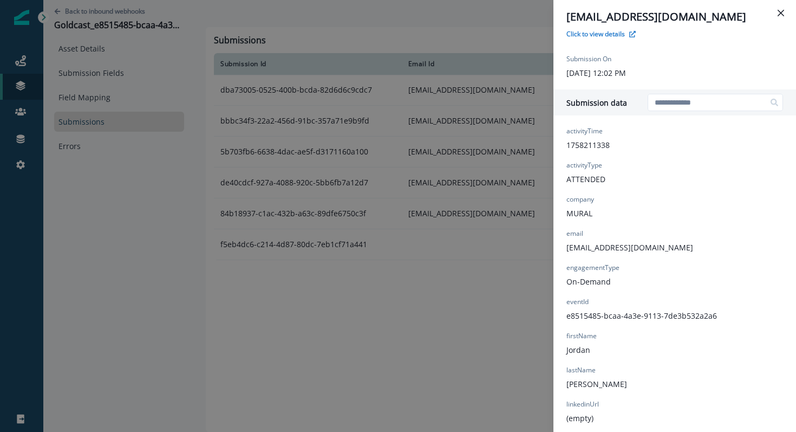
drag, startPoint x: 565, startPoint y: 268, endPoint x: 614, endPoint y: 281, distance: 51.1
click at [615, 281] on div "activityTime 1758211338 activityType ATTENDED company MURAL email [EMAIL_ADDRES…" at bounding box center [675, 326] width 243 height 413
click at [614, 281] on div "engagementType On-Demand" at bounding box center [593, 275] width 53 height 24
click at [284, 105] on div "[EMAIL_ADDRESS][DOMAIN_NAME] Click to view details Submission ID dba73005-0525-…" at bounding box center [398, 216] width 796 height 432
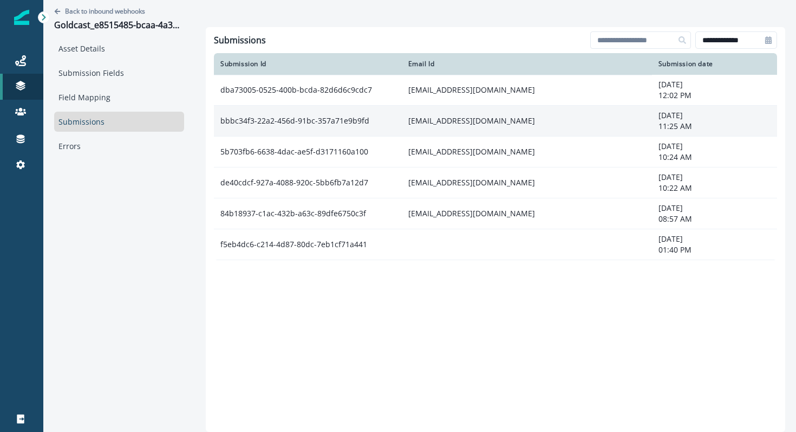
click at [284, 125] on td "bbbc34f3-22a2-456d-91bc-357a71e9b9fd" at bounding box center [308, 121] width 188 height 31
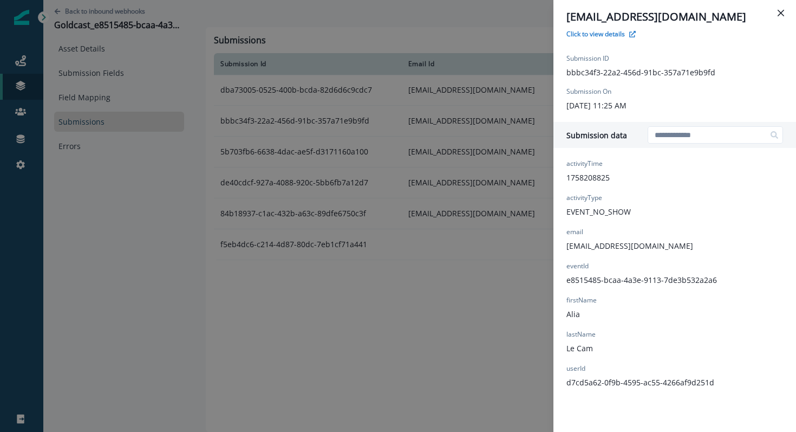
click at [284, 152] on div "[EMAIL_ADDRESS][DOMAIN_NAME] Click to view details Submission ID bbbc34f3-22a2-…" at bounding box center [398, 216] width 796 height 432
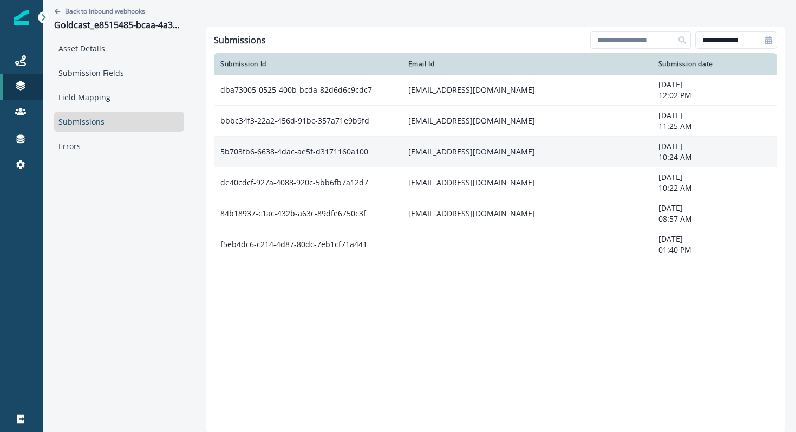
click at [286, 155] on td "5b703fb6-6638-4dac-ae5f-d3171160a100" at bounding box center [308, 152] width 188 height 31
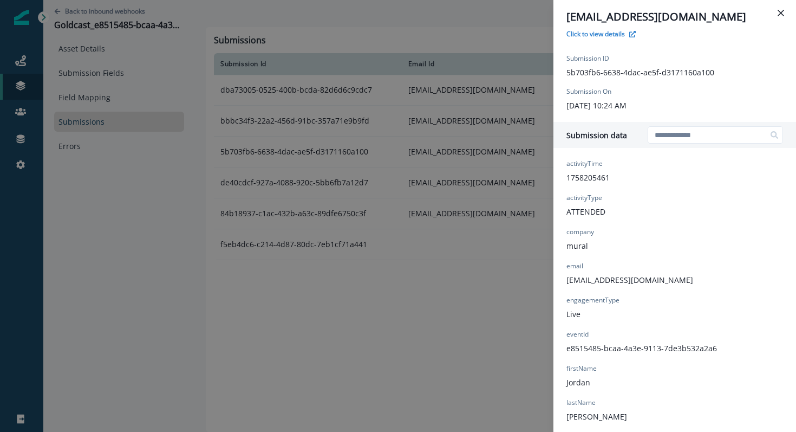
click at [287, 116] on div "[EMAIL_ADDRESS][DOMAIN_NAME] Click to view details Submission ID 5b703fb6-6638-…" at bounding box center [398, 216] width 796 height 432
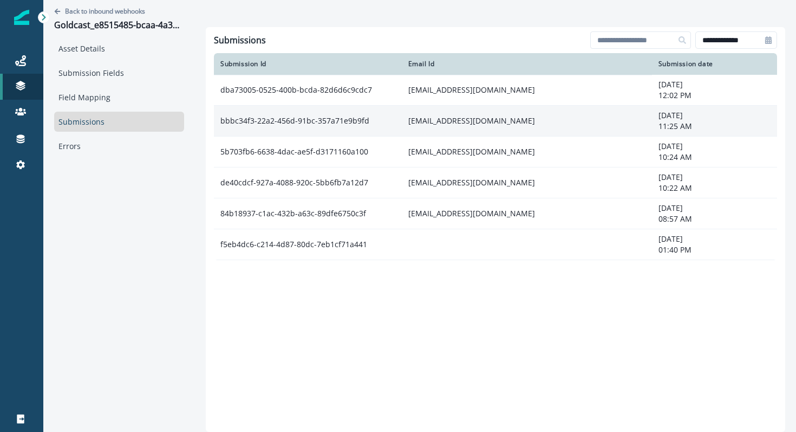
click at [287, 119] on td "bbbc34f3-22a2-456d-91bc-357a71e9b9fd" at bounding box center [308, 121] width 188 height 31
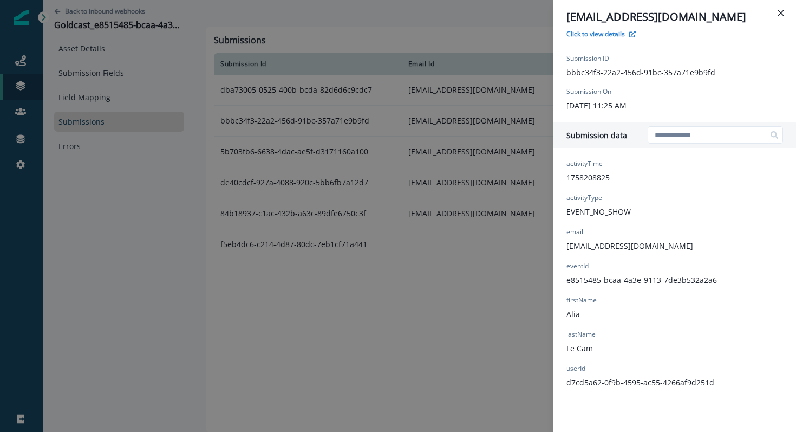
click at [287, 119] on div "[EMAIL_ADDRESS][DOMAIN_NAME] Click to view details Submission ID bbbc34f3-22a2-…" at bounding box center [398, 216] width 796 height 432
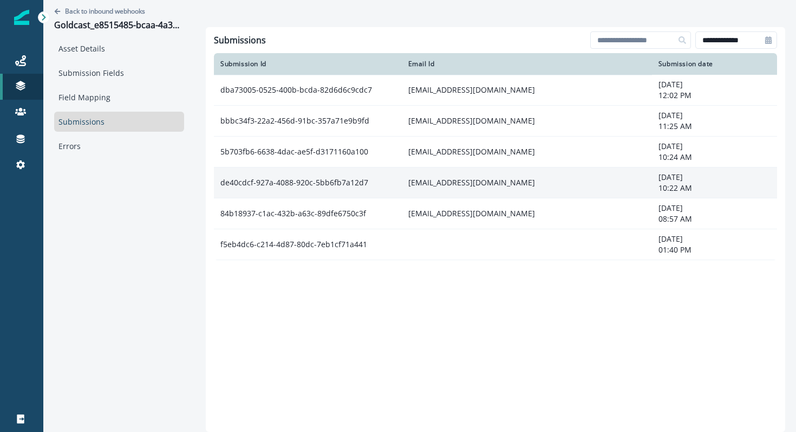
click at [287, 170] on td "de40cdcf-927a-4088-920c-5bb6fb7a12d7" at bounding box center [308, 182] width 188 height 31
